Goal: Task Accomplishment & Management: Complete application form

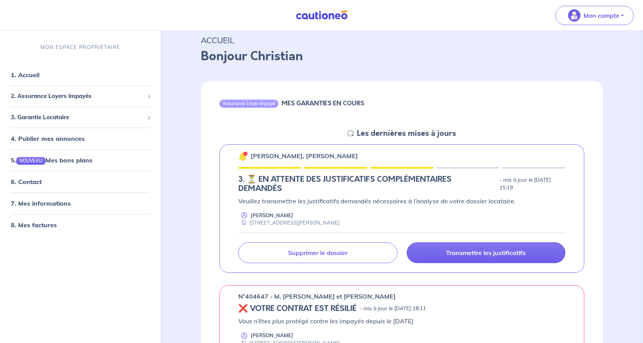
scroll to position [39, 0]
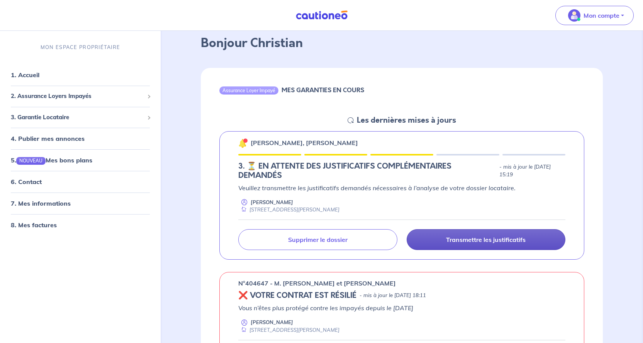
click at [483, 238] on p "Transmettre les justificatifs" at bounding box center [486, 240] width 80 height 8
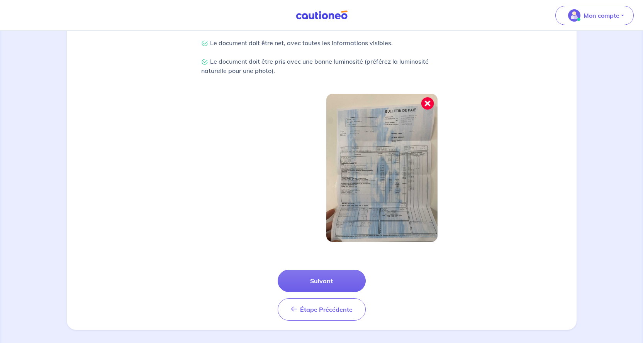
scroll to position [210, 0]
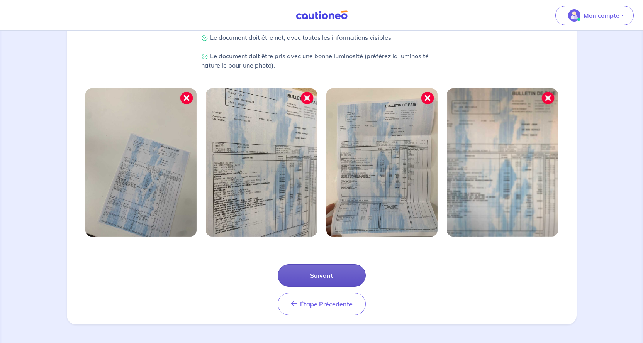
click at [321, 275] on button "Suivant" at bounding box center [322, 276] width 88 height 22
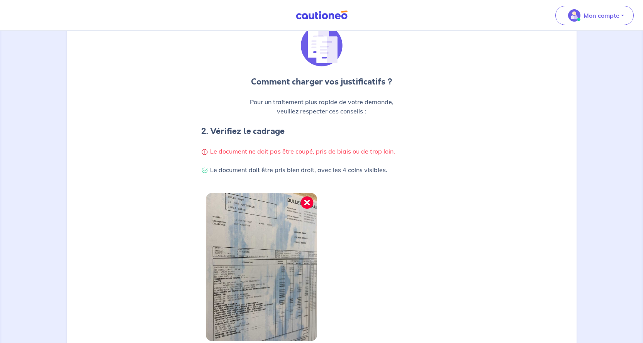
scroll to position [173, 0]
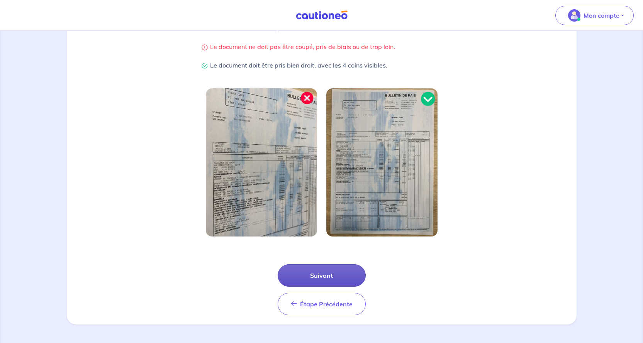
click at [329, 276] on button "Suivant" at bounding box center [322, 276] width 88 height 22
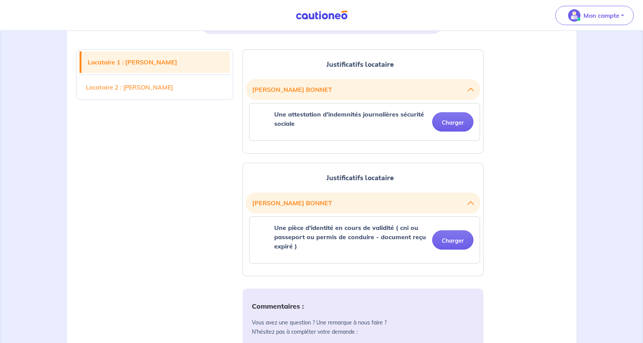
scroll to position [193, 0]
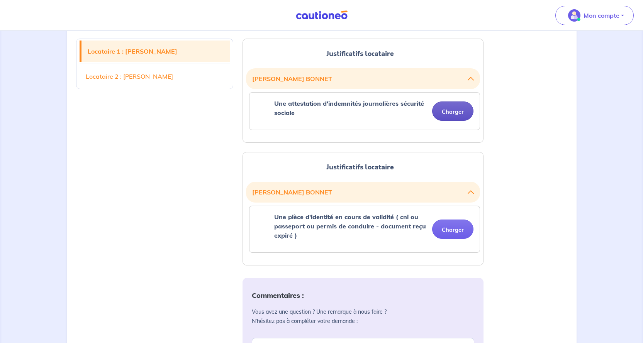
click at [451, 111] on button "Charger" at bounding box center [452, 111] width 41 height 19
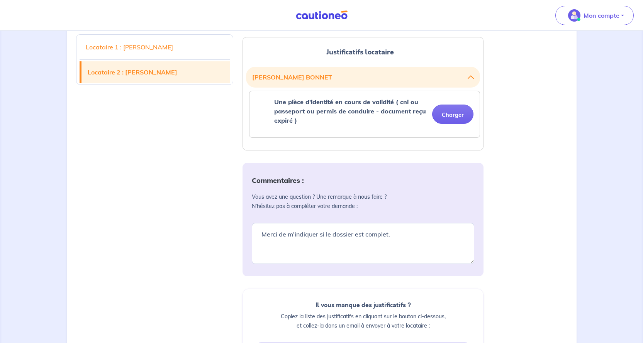
scroll to position [309, 0]
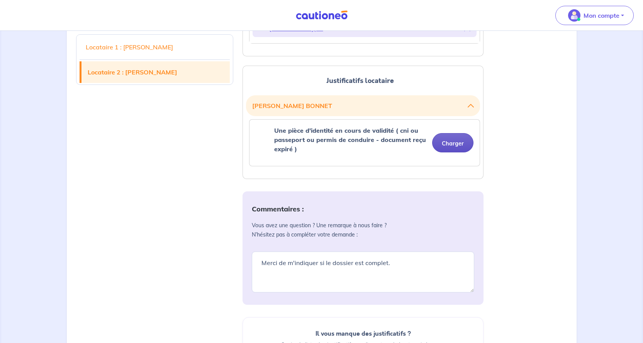
click at [451, 113] on h2 "[PERSON_NAME]" at bounding box center [363, 105] width 234 height 21
click at [456, 143] on button "Charger" at bounding box center [452, 142] width 41 height 19
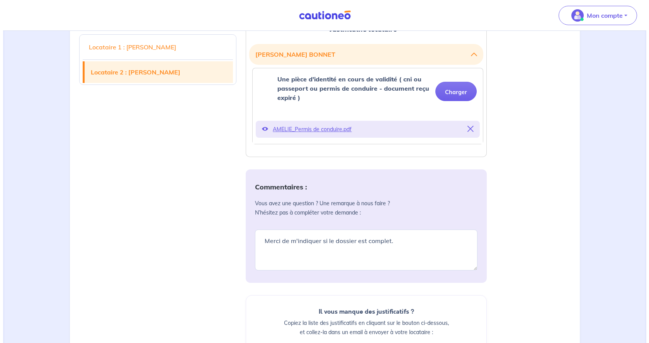
scroll to position [485, 0]
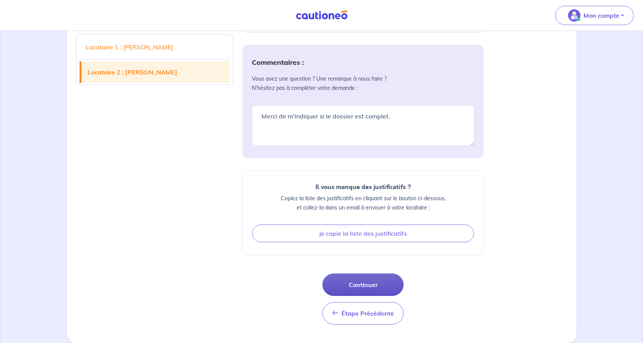
click at [353, 284] on button "Continuer" at bounding box center [362, 285] width 81 height 22
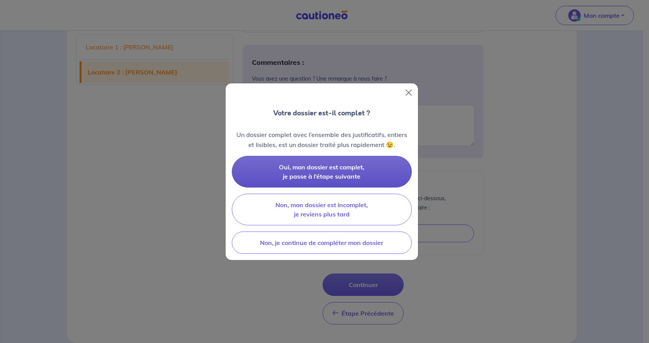
click at [305, 173] on span "Oui, mon dossier est complet, je passe à l’étape suivante" at bounding box center [321, 171] width 85 height 17
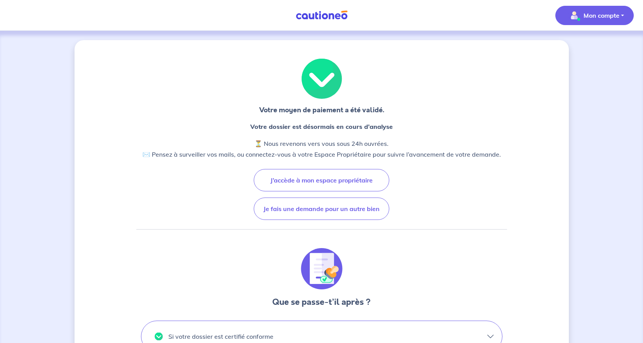
click at [623, 15] on button "Mon compte" at bounding box center [594, 15] width 78 height 19
click at [594, 67] on link "Me déconnecter" at bounding box center [587, 66] width 62 height 12
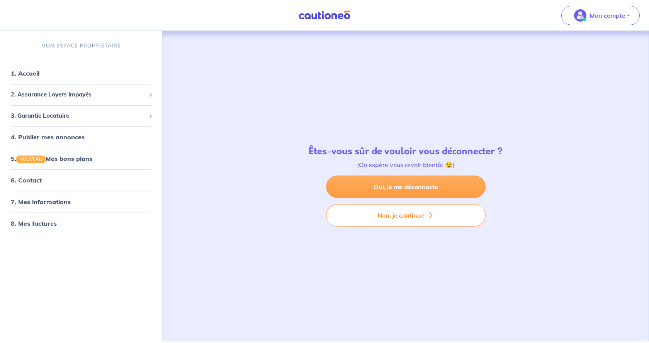
click at [425, 187] on link "Oui, je me déconnecte" at bounding box center [406, 187] width 160 height 22
